Goal: Transaction & Acquisition: Obtain resource

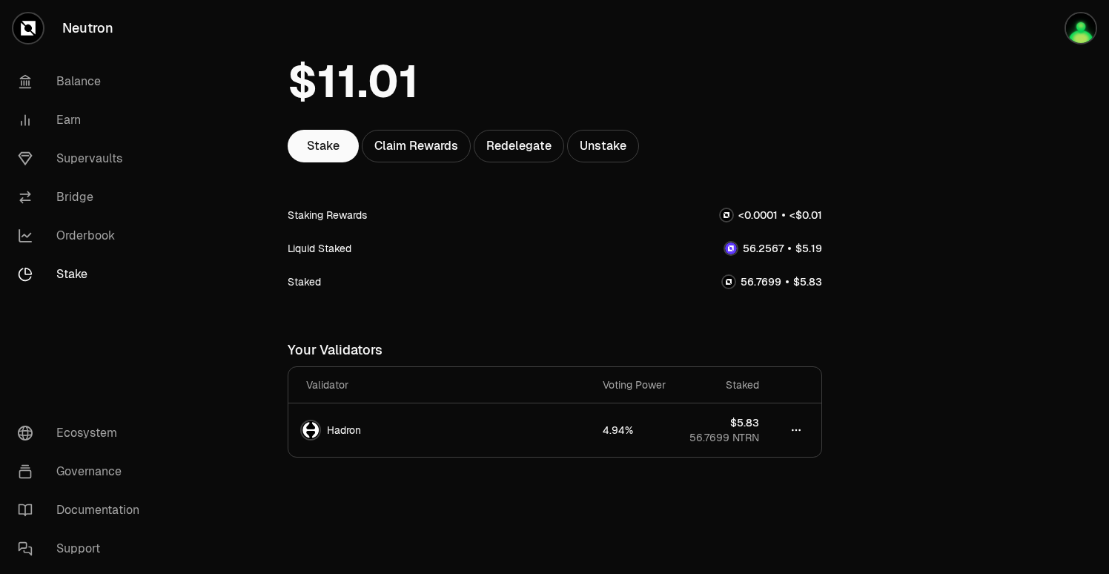
scroll to position [76, 0]
click at [87, 85] on link "Balance" at bounding box center [83, 81] width 154 height 39
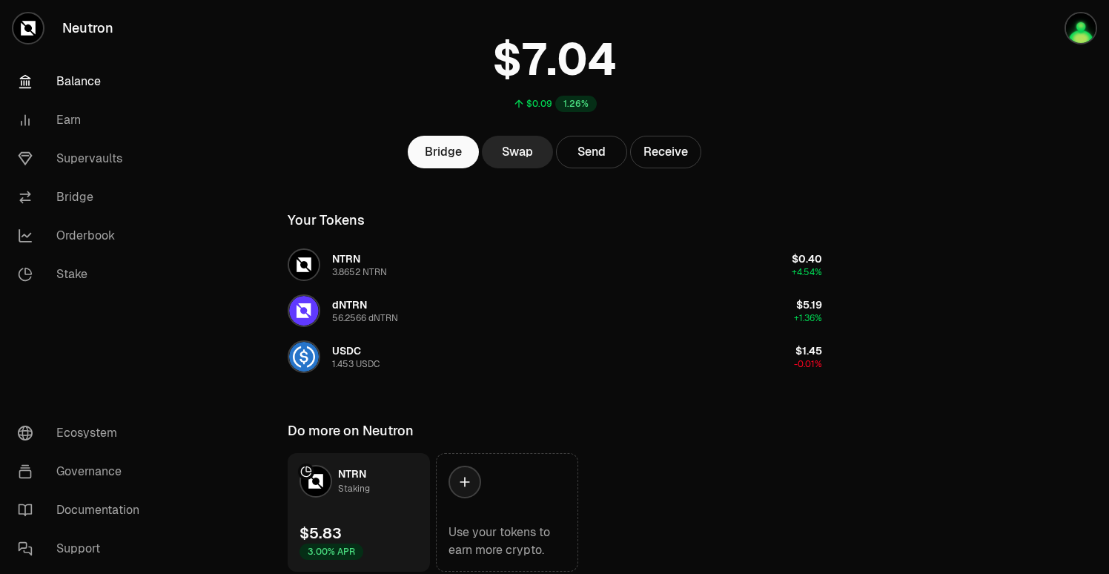
scroll to position [85, 0]
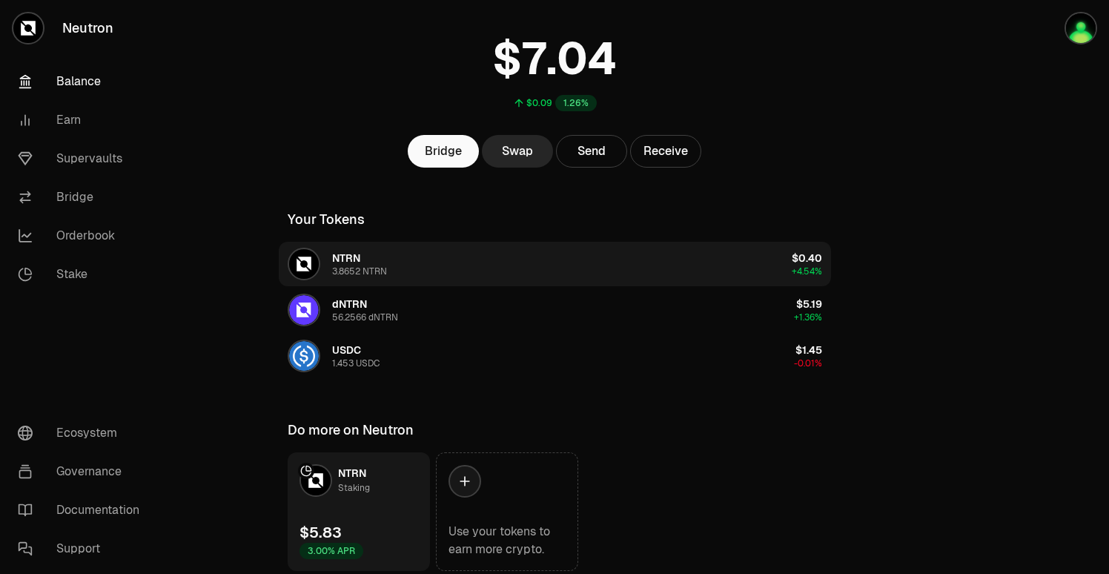
click at [339, 265] on div "3.8652 NTRN" at bounding box center [359, 271] width 55 height 12
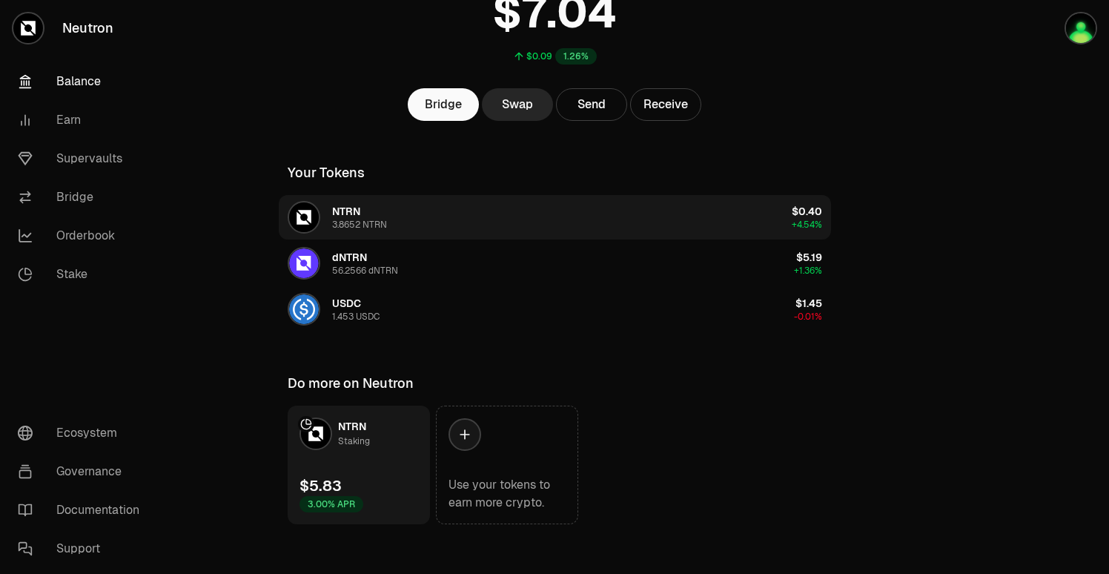
scroll to position [141, 0]
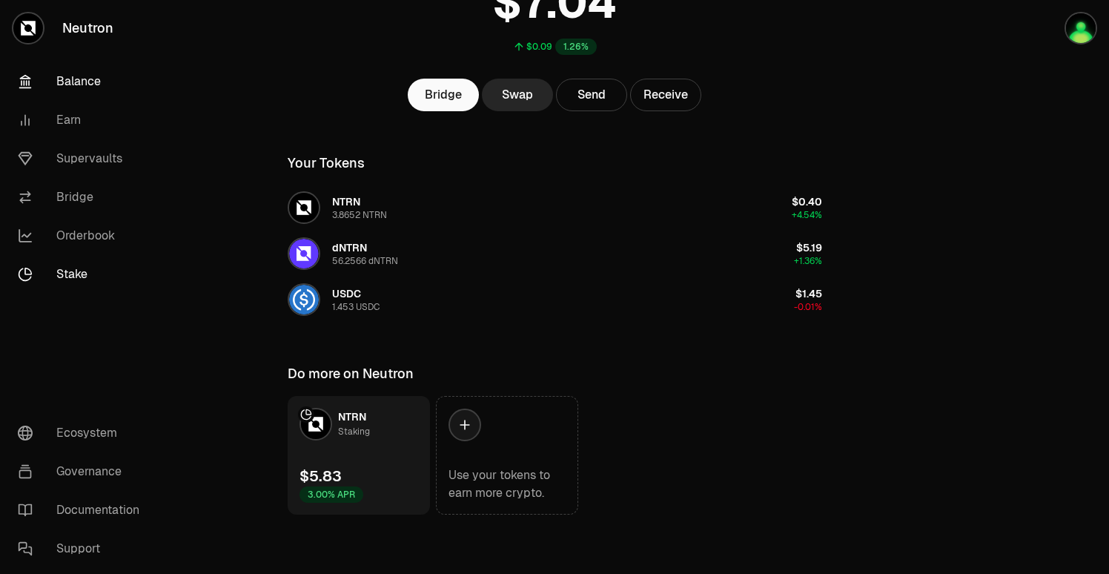
click at [63, 279] on link "Stake" at bounding box center [83, 274] width 154 height 39
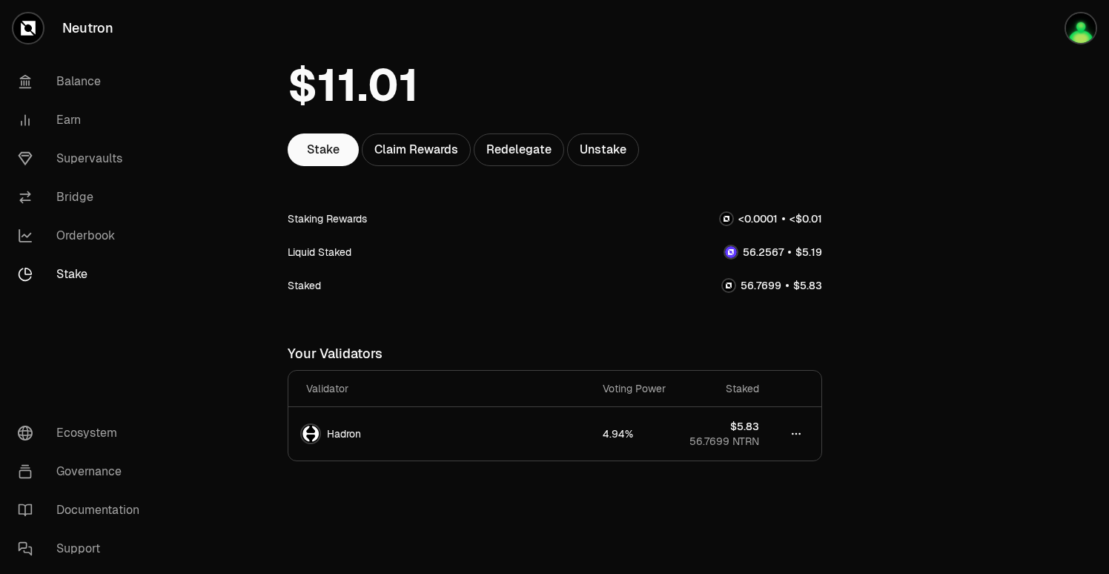
scroll to position [76, 0]
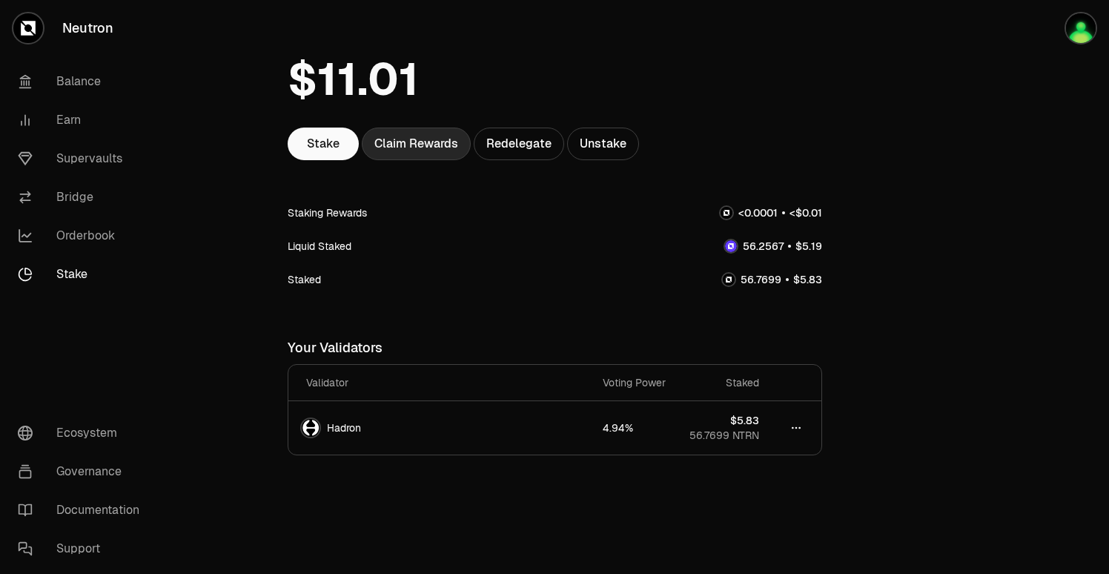
click at [412, 145] on div "Claim Rewards" at bounding box center [416, 144] width 109 height 33
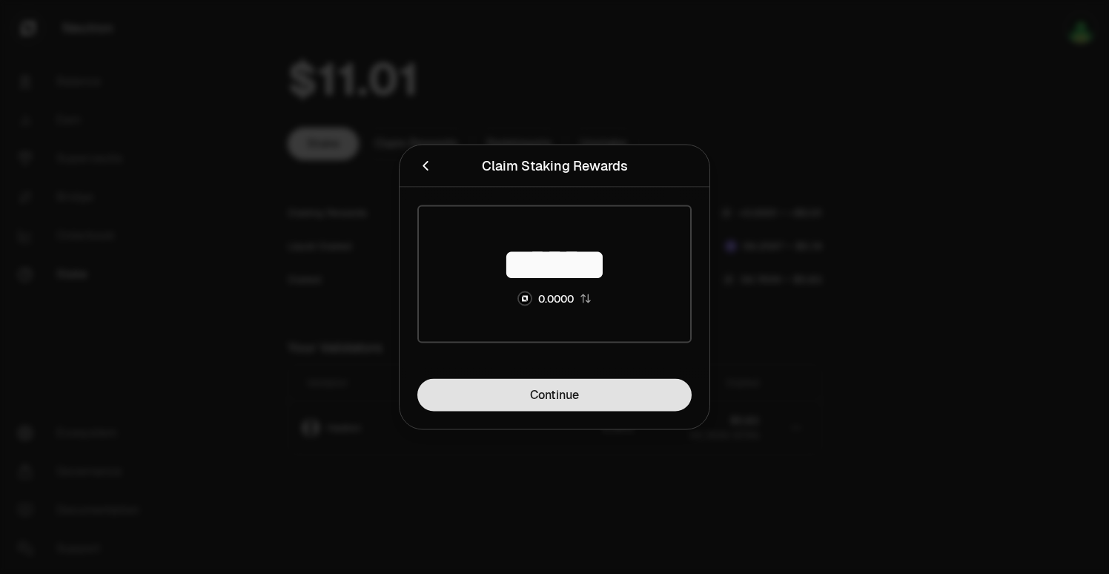
click at [547, 388] on link "Continue" at bounding box center [554, 395] width 274 height 33
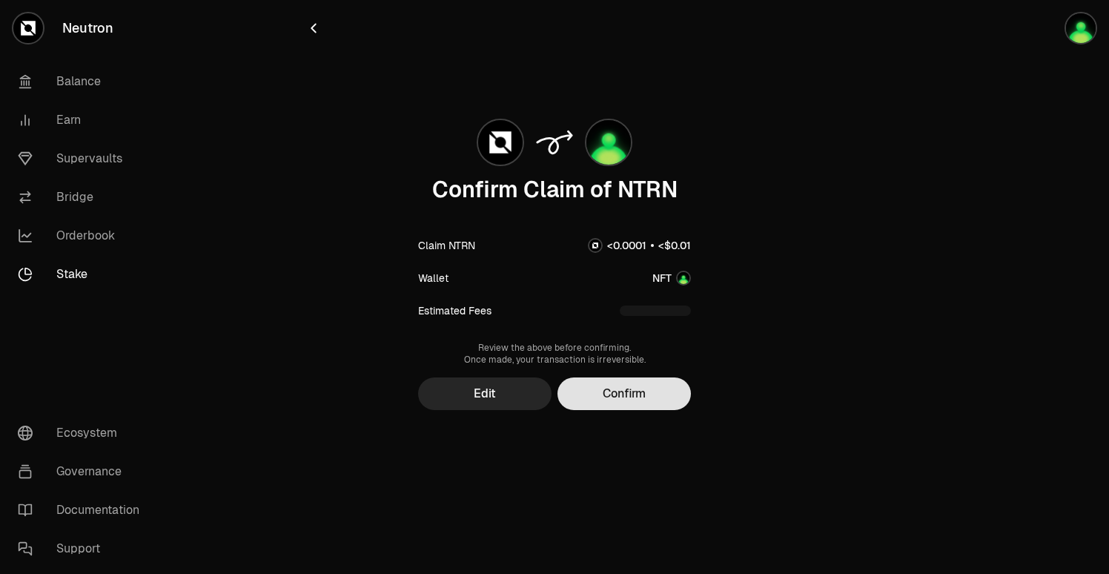
click at [646, 400] on button "Confirm" at bounding box center [623, 393] width 133 height 33
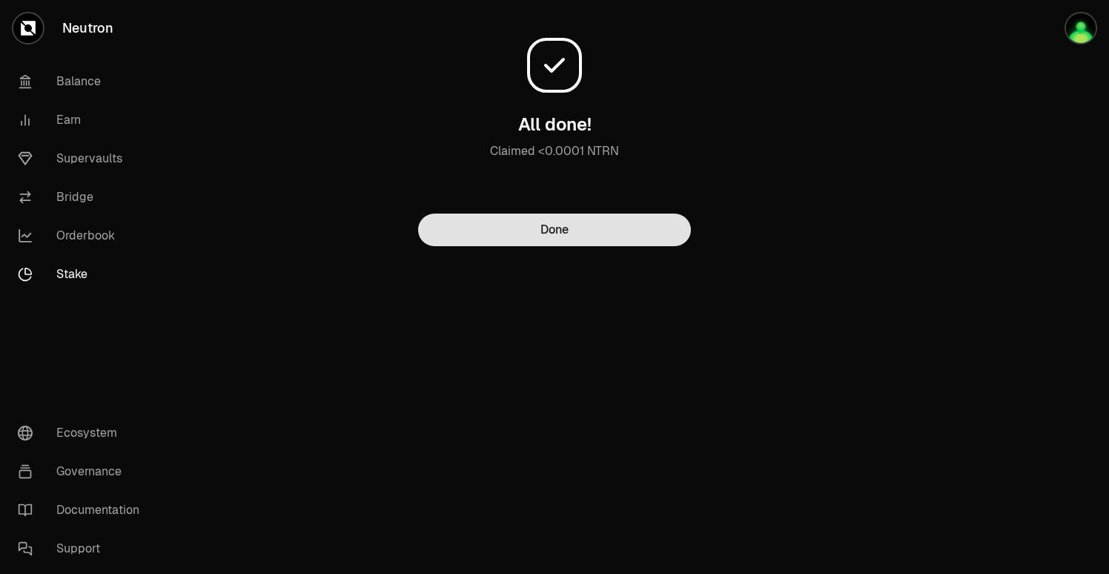
click at [548, 230] on button "Done" at bounding box center [554, 230] width 273 height 33
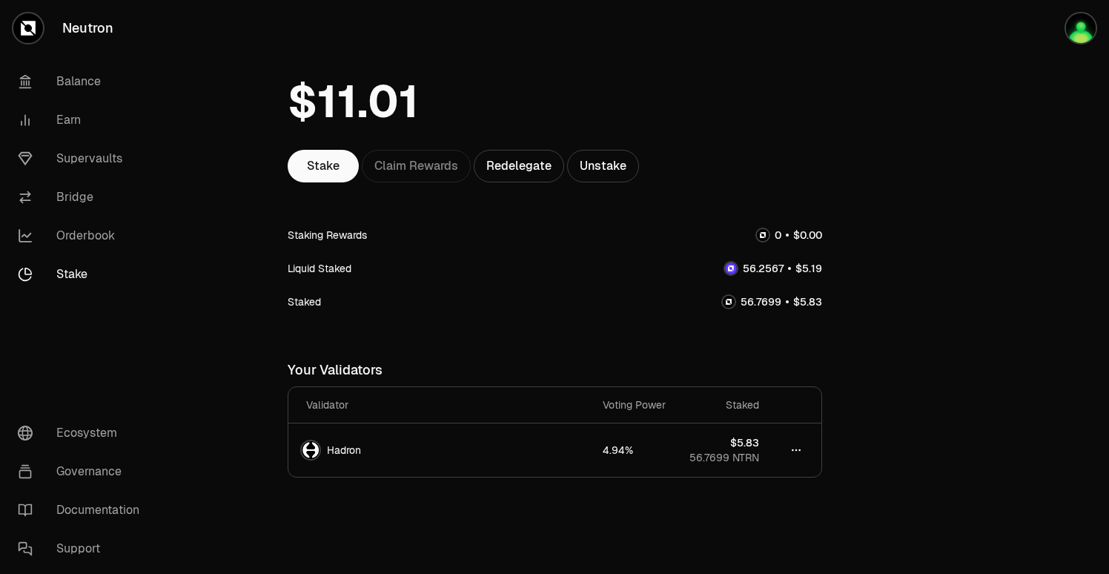
scroll to position [55, 0]
click at [82, 125] on link "Earn" at bounding box center [83, 120] width 154 height 39
click at [53, 115] on link "Earn" at bounding box center [83, 120] width 154 height 39
click at [62, 119] on link "Earn" at bounding box center [83, 120] width 154 height 39
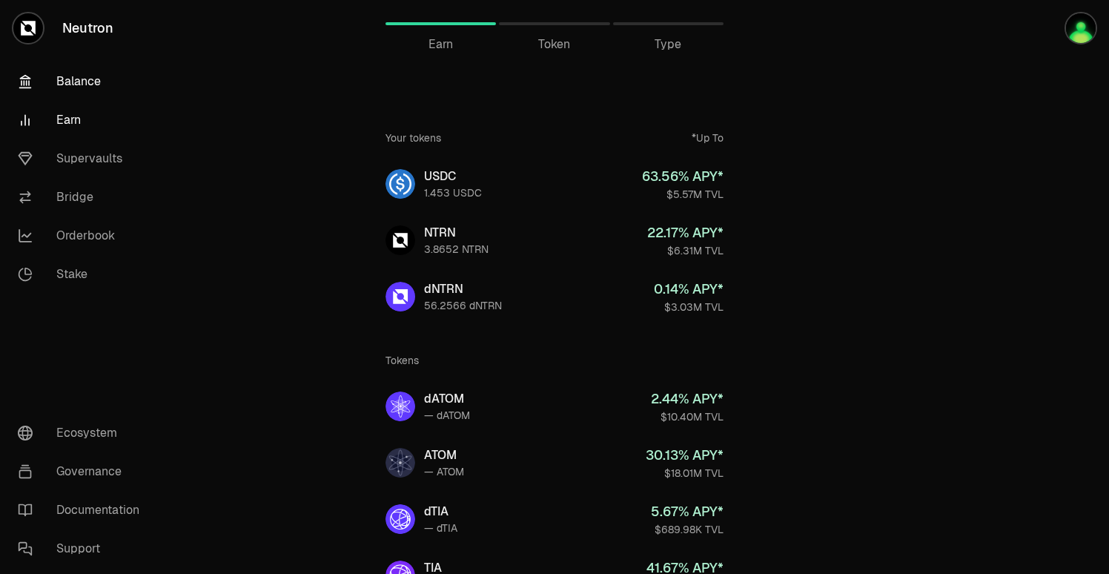
click at [84, 83] on link "Balance" at bounding box center [83, 81] width 154 height 39
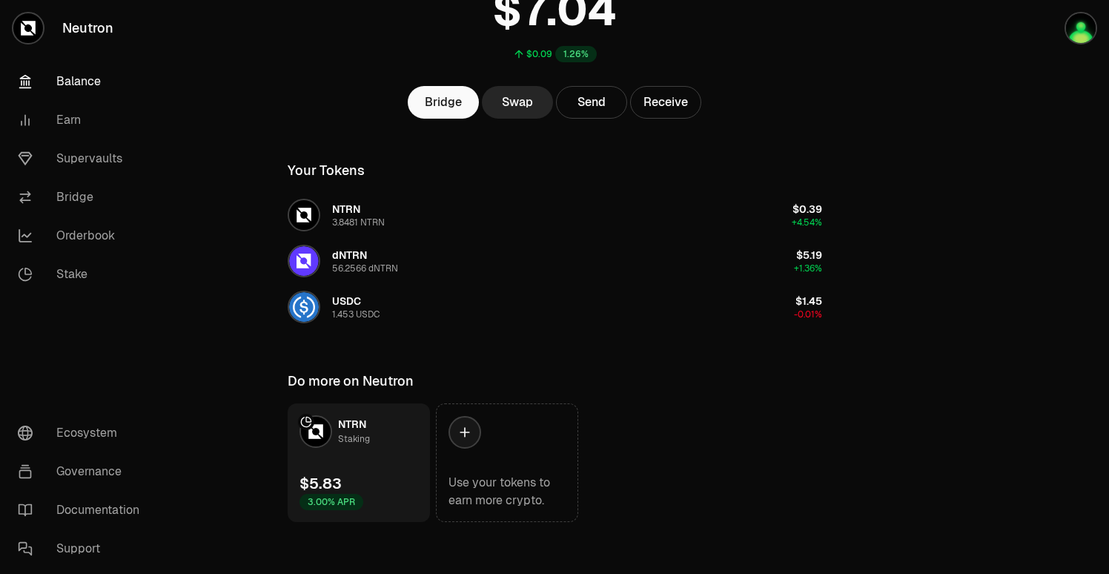
scroll to position [141, 0]
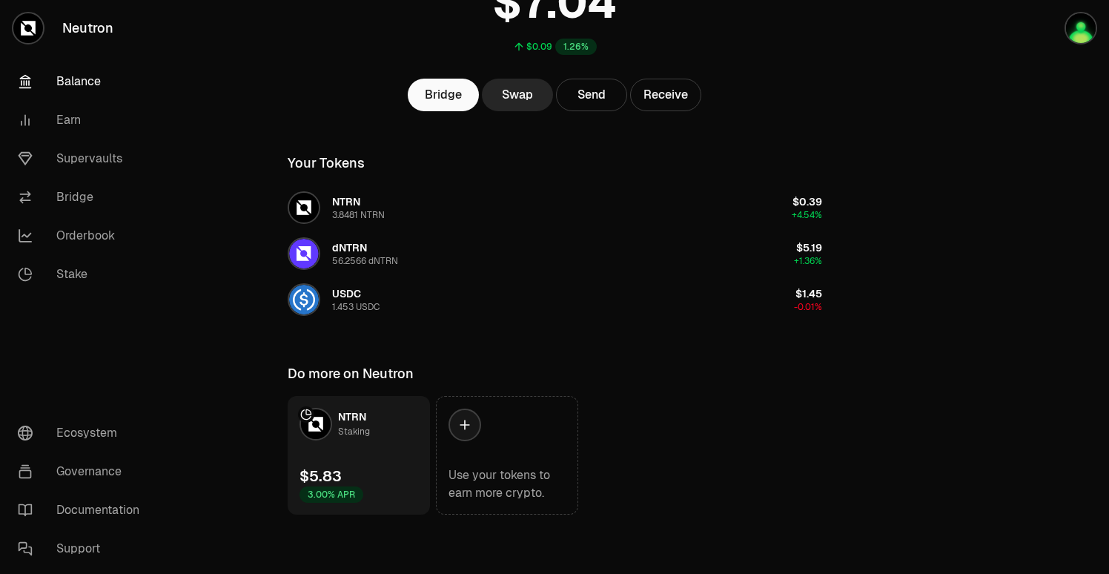
click at [324, 418] on img at bounding box center [316, 424] width 30 height 30
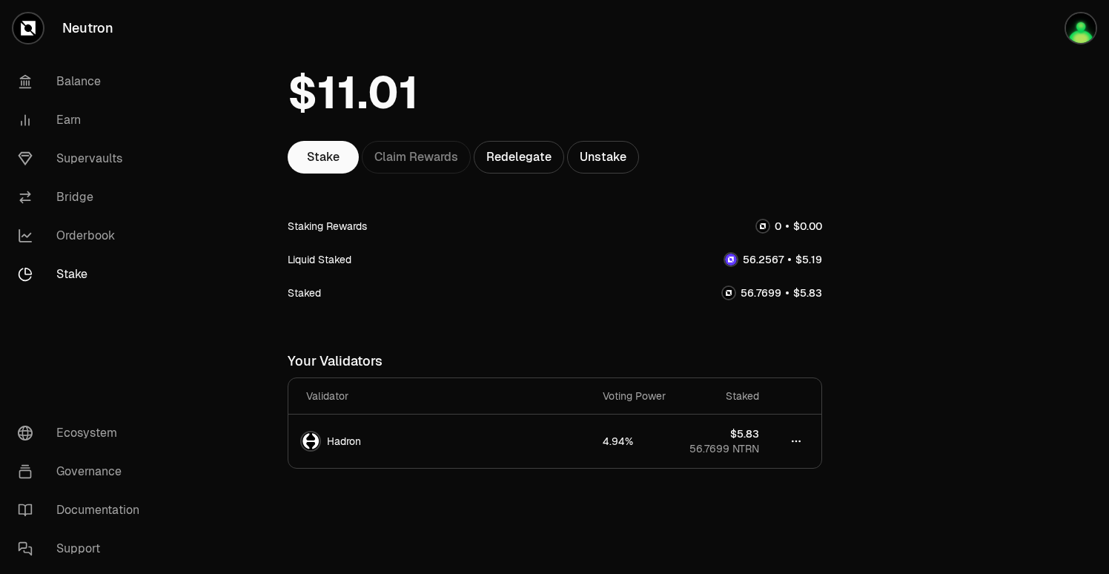
scroll to position [76, 0]
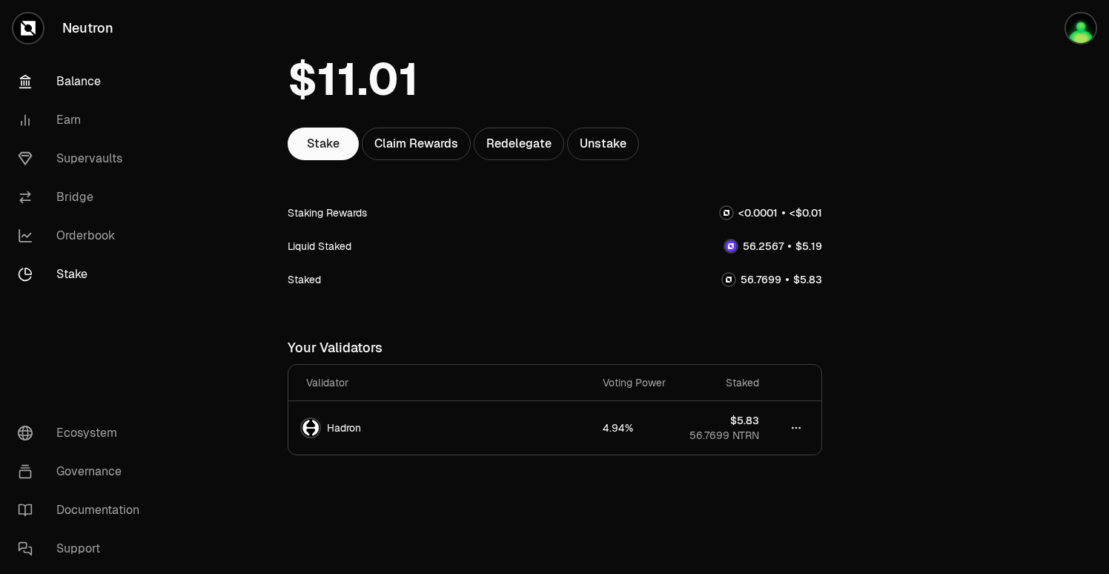
click at [79, 82] on link "Balance" at bounding box center [83, 81] width 154 height 39
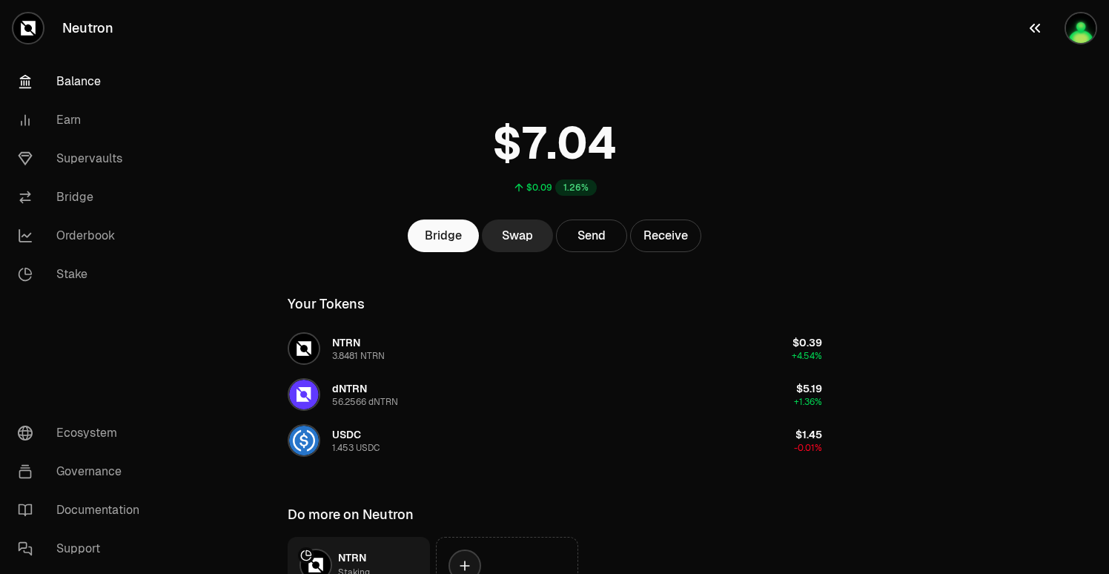
click at [1072, 27] on img "button" at bounding box center [1081, 28] width 30 height 30
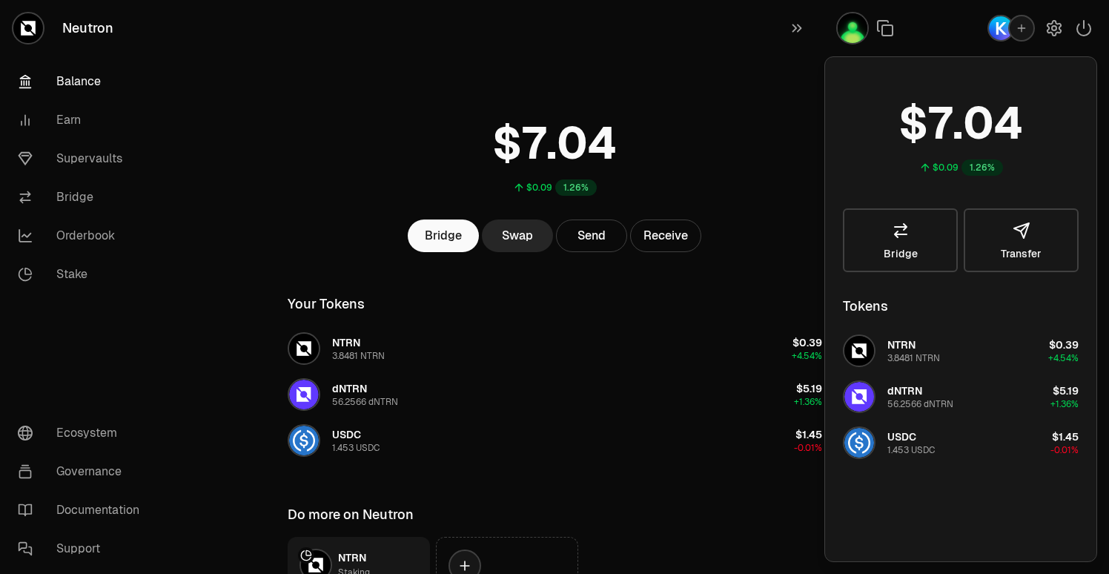
click at [85, 93] on link "Balance" at bounding box center [83, 81] width 154 height 39
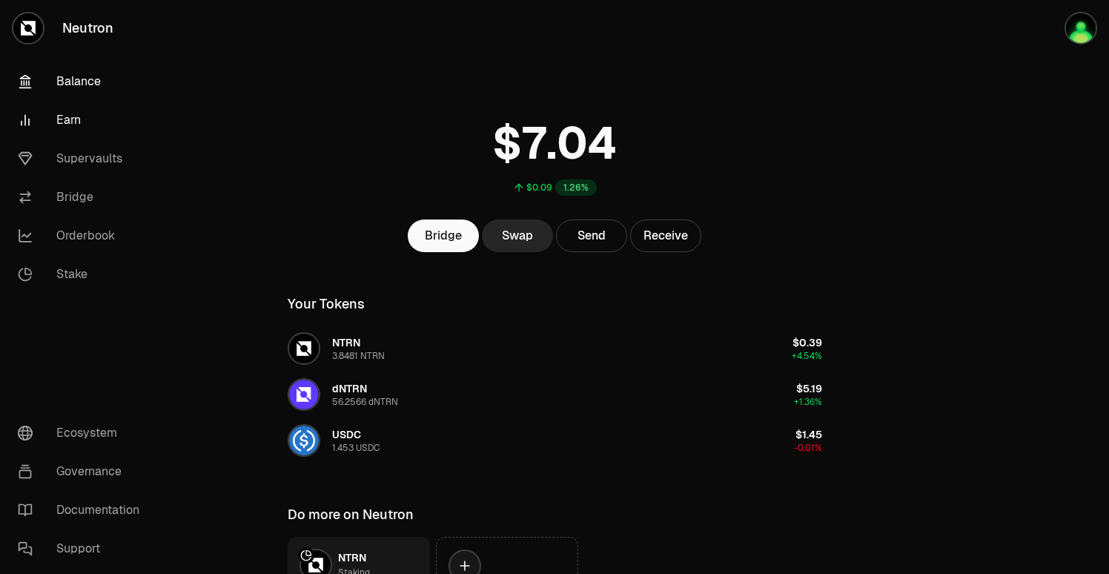
click at [65, 120] on link "Earn" at bounding box center [83, 120] width 154 height 39
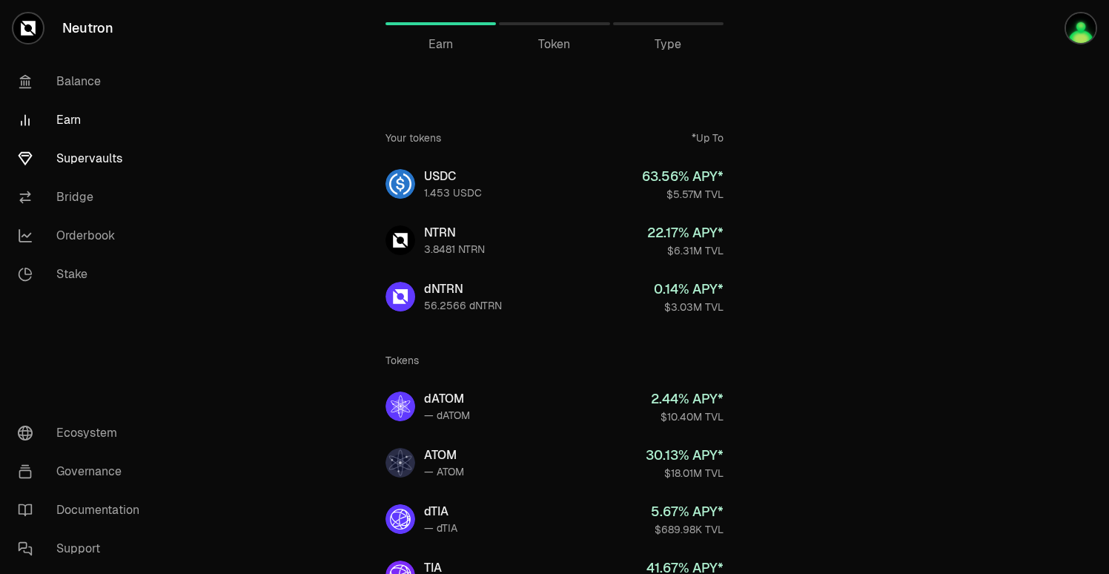
click at [72, 161] on link "Supervaults" at bounding box center [83, 158] width 154 height 39
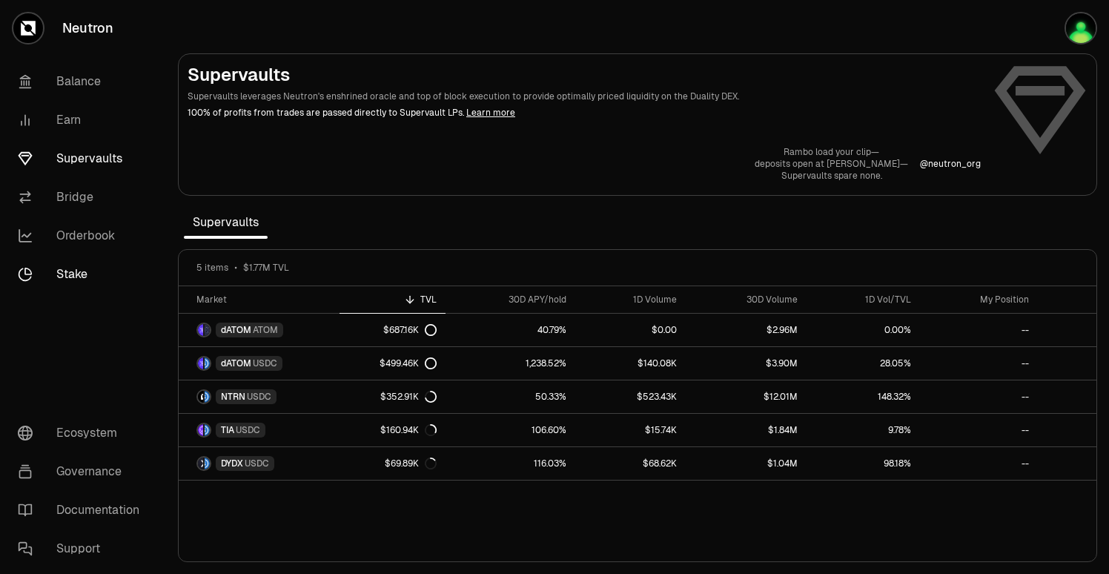
click at [76, 268] on link "Stake" at bounding box center [83, 274] width 154 height 39
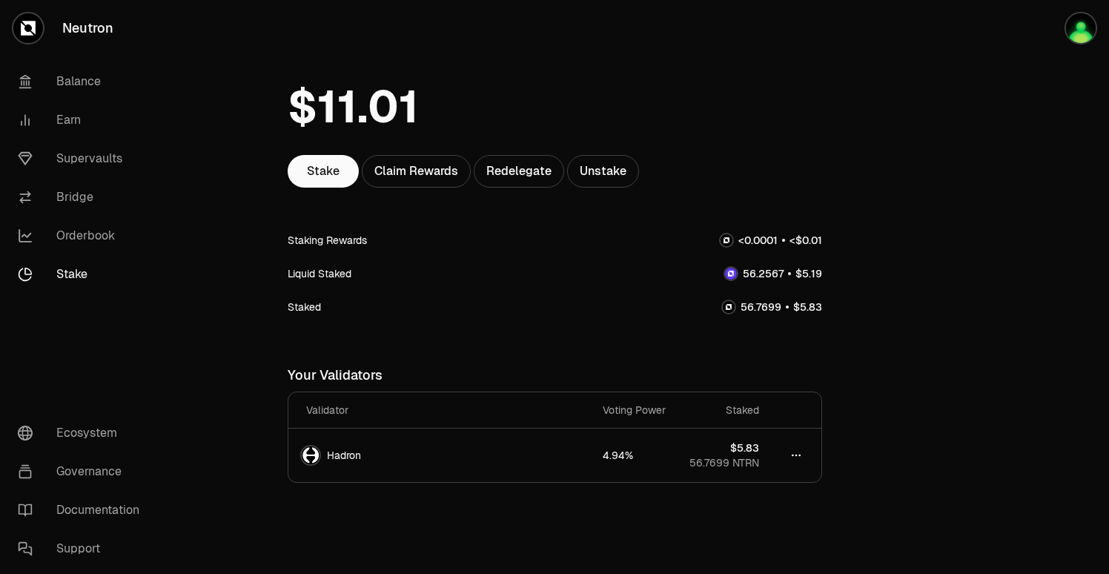
scroll to position [47, 0]
click at [332, 273] on div "Liquid Staked" at bounding box center [320, 274] width 64 height 15
click at [731, 272] on img at bounding box center [731, 274] width 12 height 12
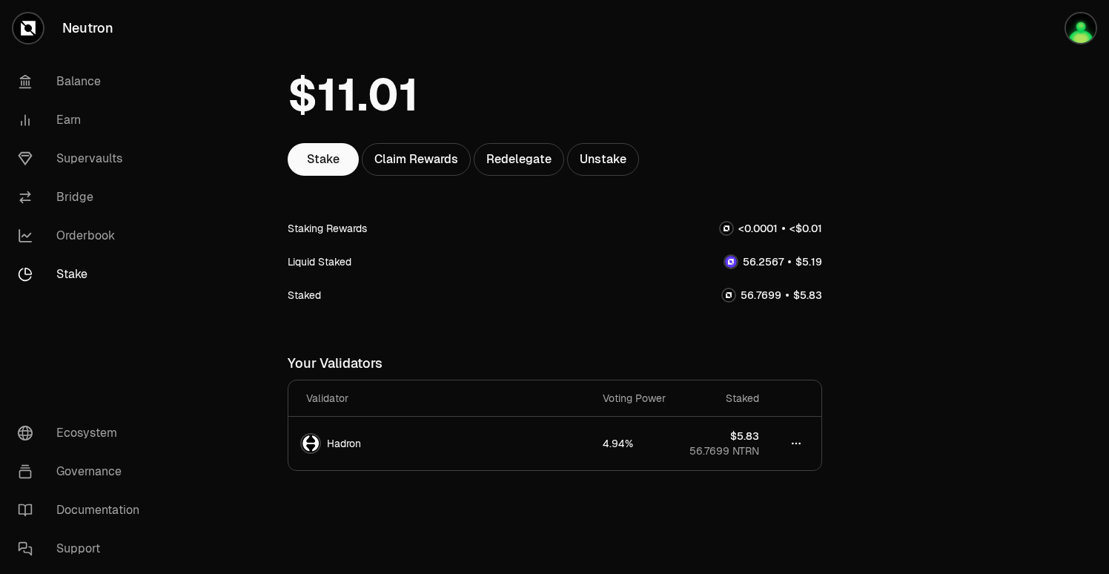
scroll to position [76, 0]
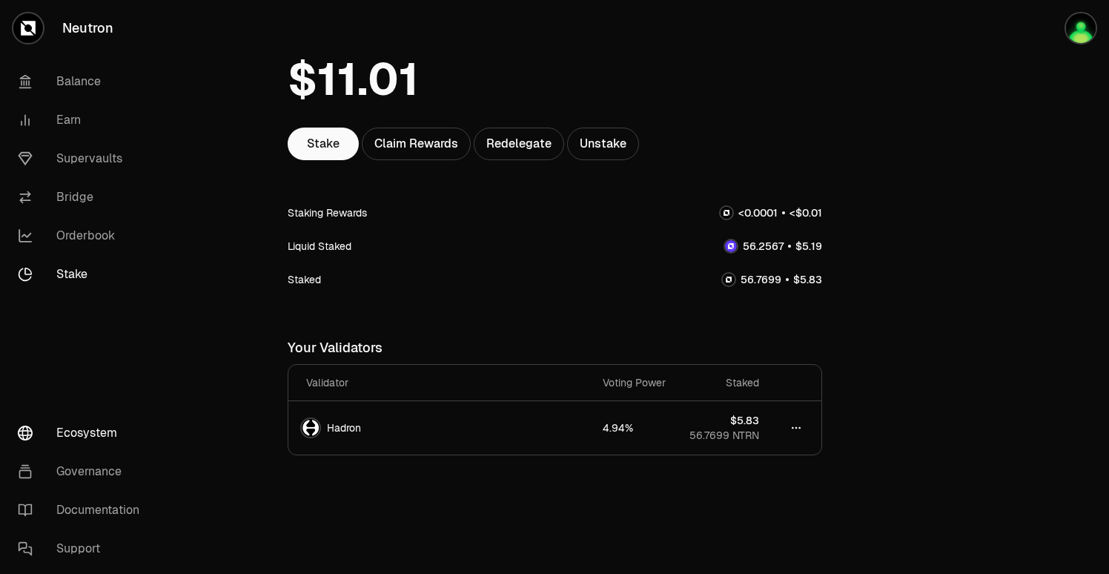
click at [101, 426] on link "Ecosystem" at bounding box center [83, 433] width 154 height 39
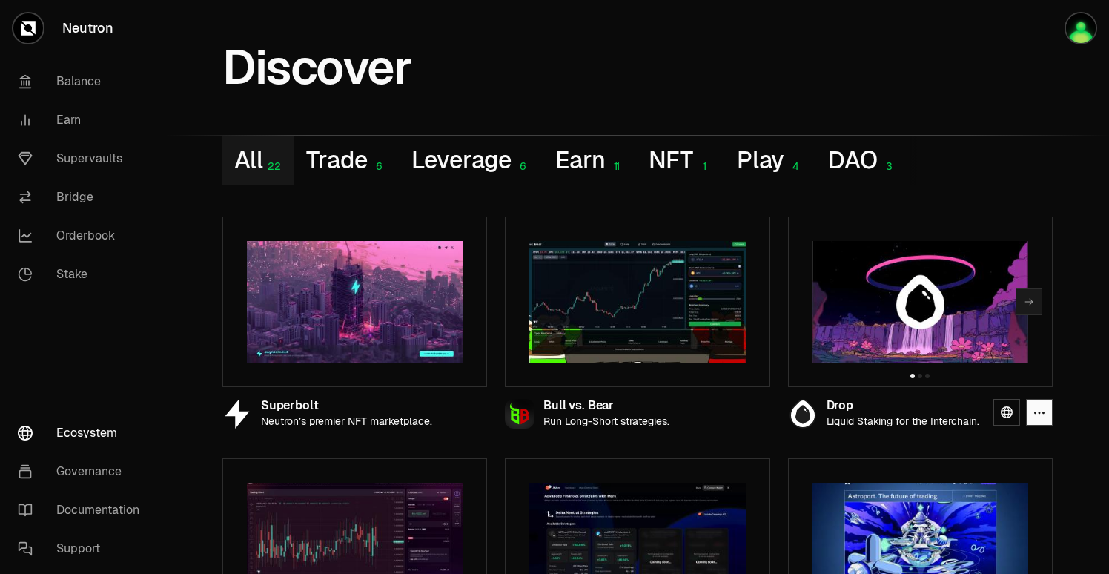
click at [946, 365] on div at bounding box center [920, 301] width 265 height 171
click at [1039, 413] on icon "button" at bounding box center [1039, 412] width 10 height 2
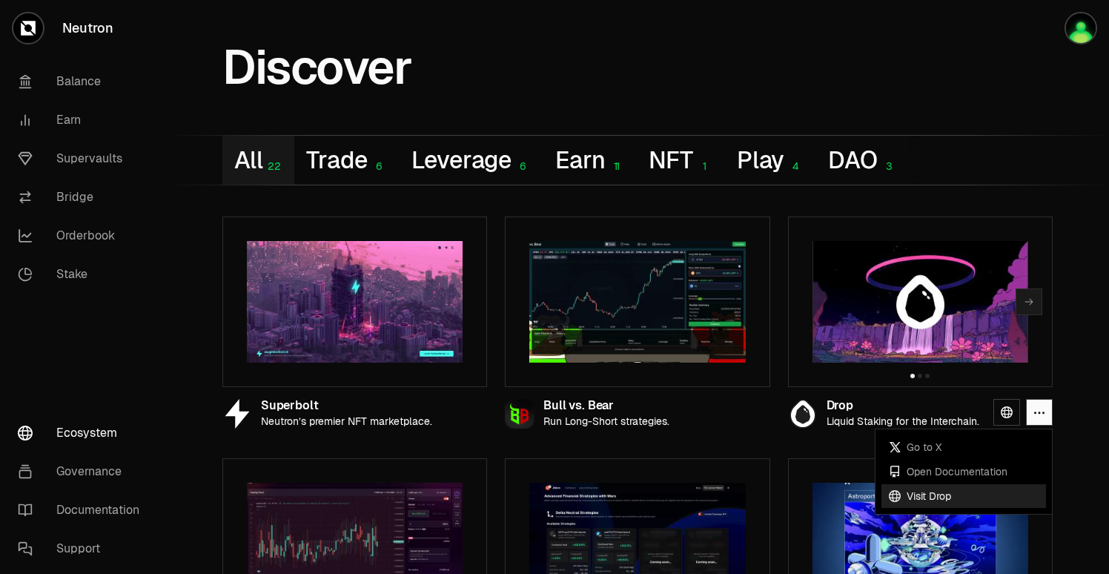
click at [939, 498] on link "Visit Drop" at bounding box center [963, 496] width 165 height 24
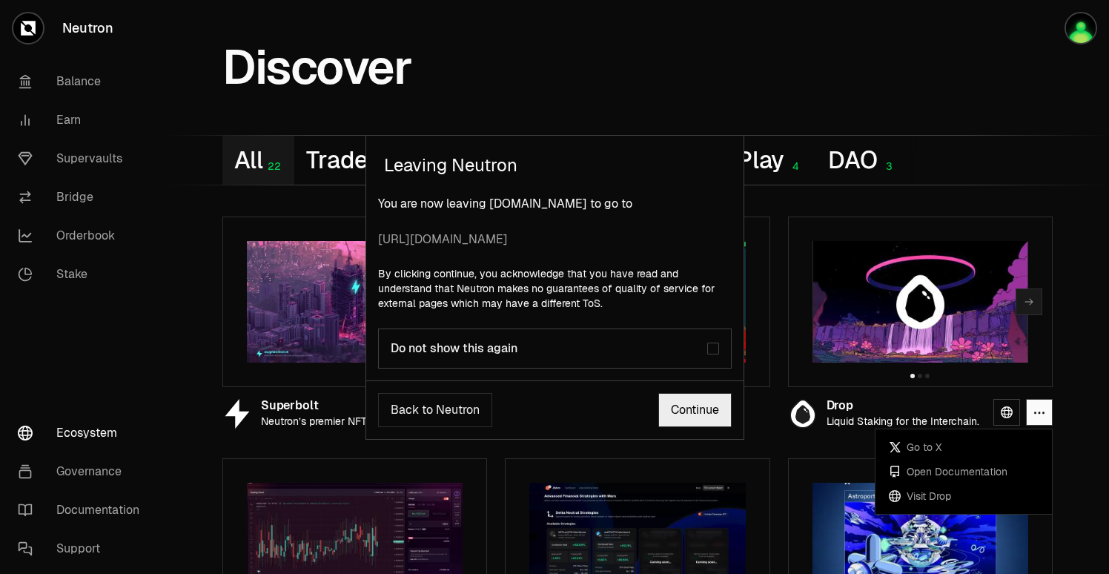
click at [496, 352] on div "Do not show this again" at bounding box center [549, 348] width 317 height 15
click at [714, 415] on link "Continue" at bounding box center [694, 410] width 73 height 34
